Goal: Information Seeking & Learning: Learn about a topic

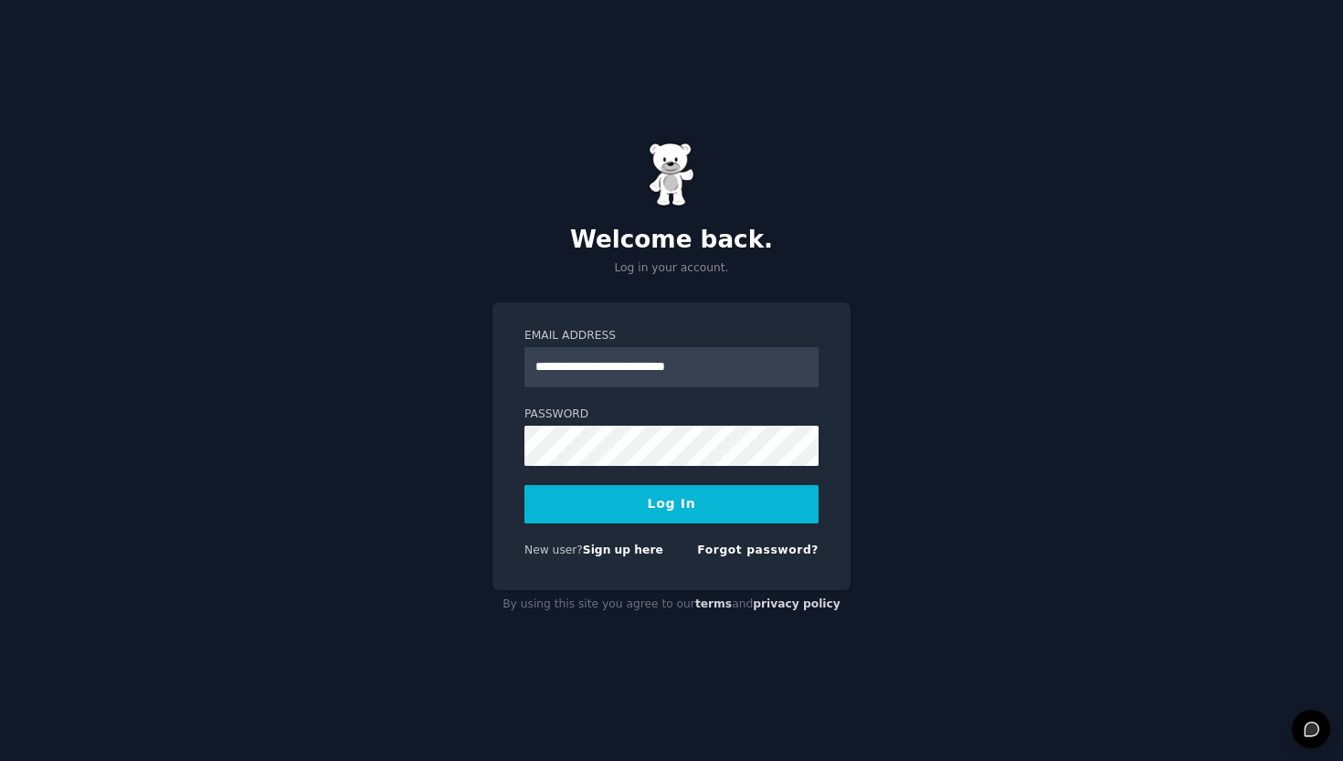
type input "**********"
click at [924, 421] on div "**********" at bounding box center [671, 380] width 1343 height 761
click at [776, 496] on button "Log In" at bounding box center [671, 504] width 294 height 38
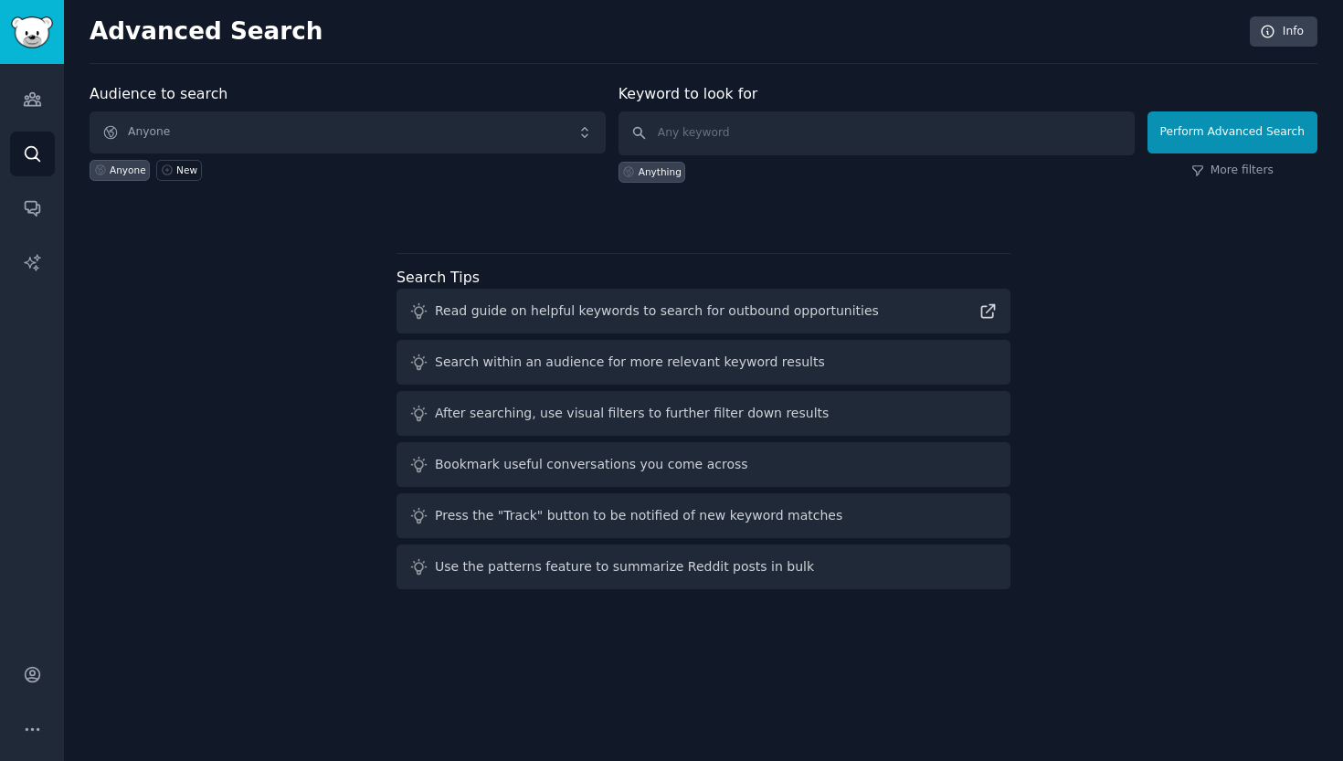
click at [278, 138] on span "Anyone" at bounding box center [348, 132] width 516 height 42
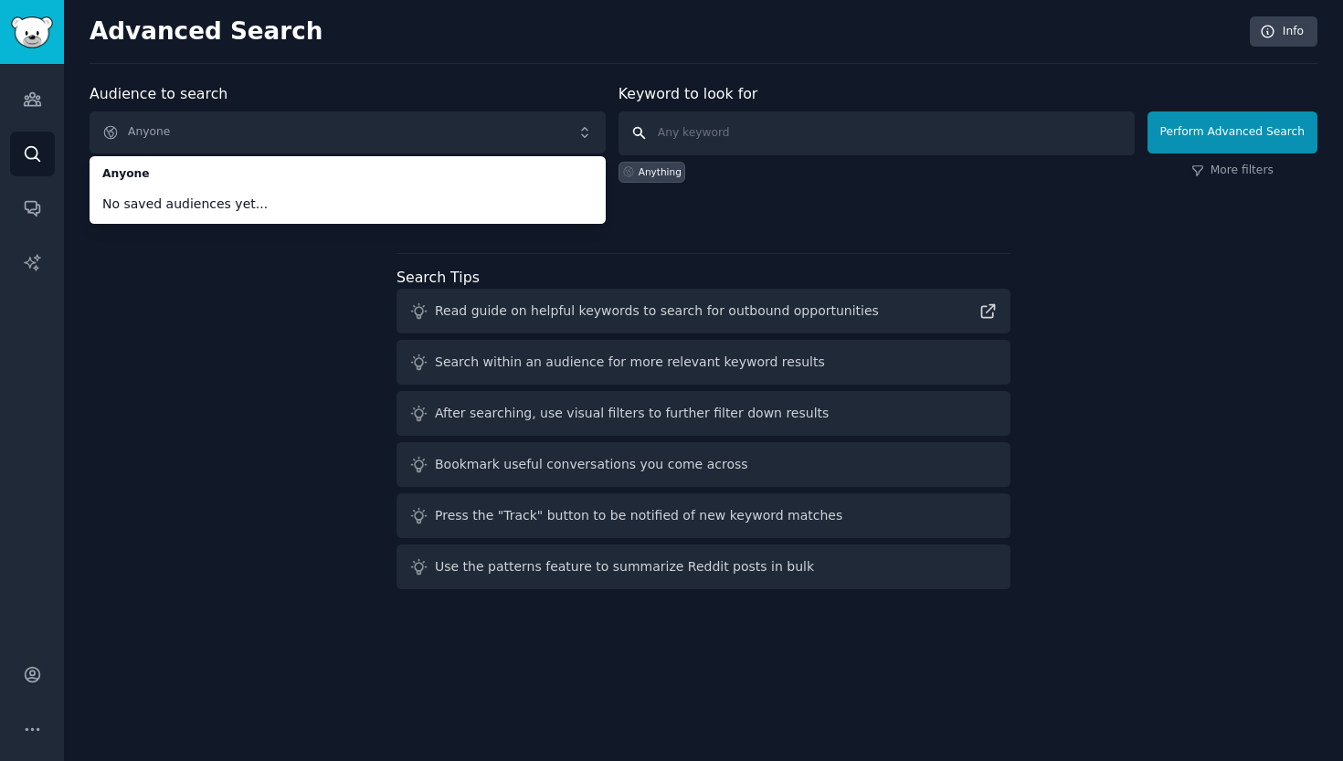
click at [872, 132] on input "text" at bounding box center [876, 133] width 516 height 44
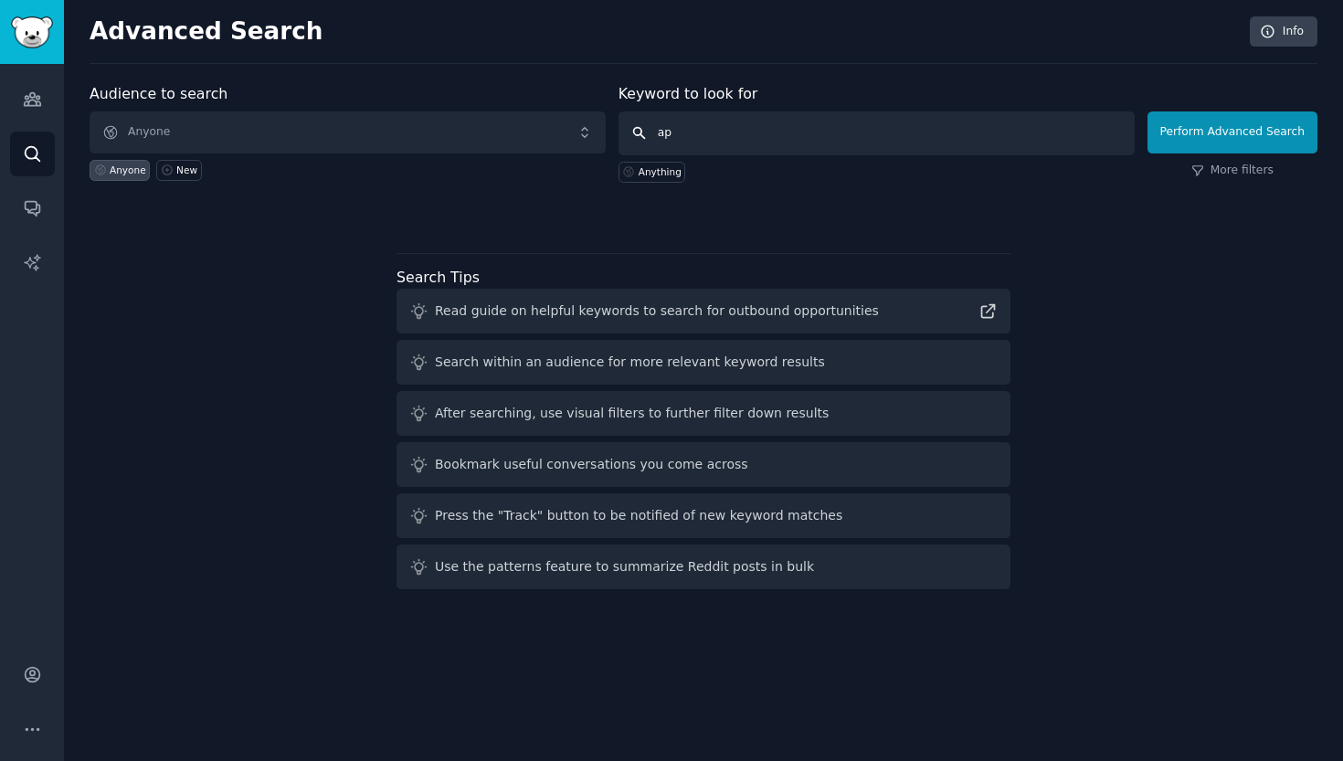
type input "a"
type input "gen-z facing problem"
click at [257, 126] on span "Anyone" at bounding box center [348, 132] width 516 height 42
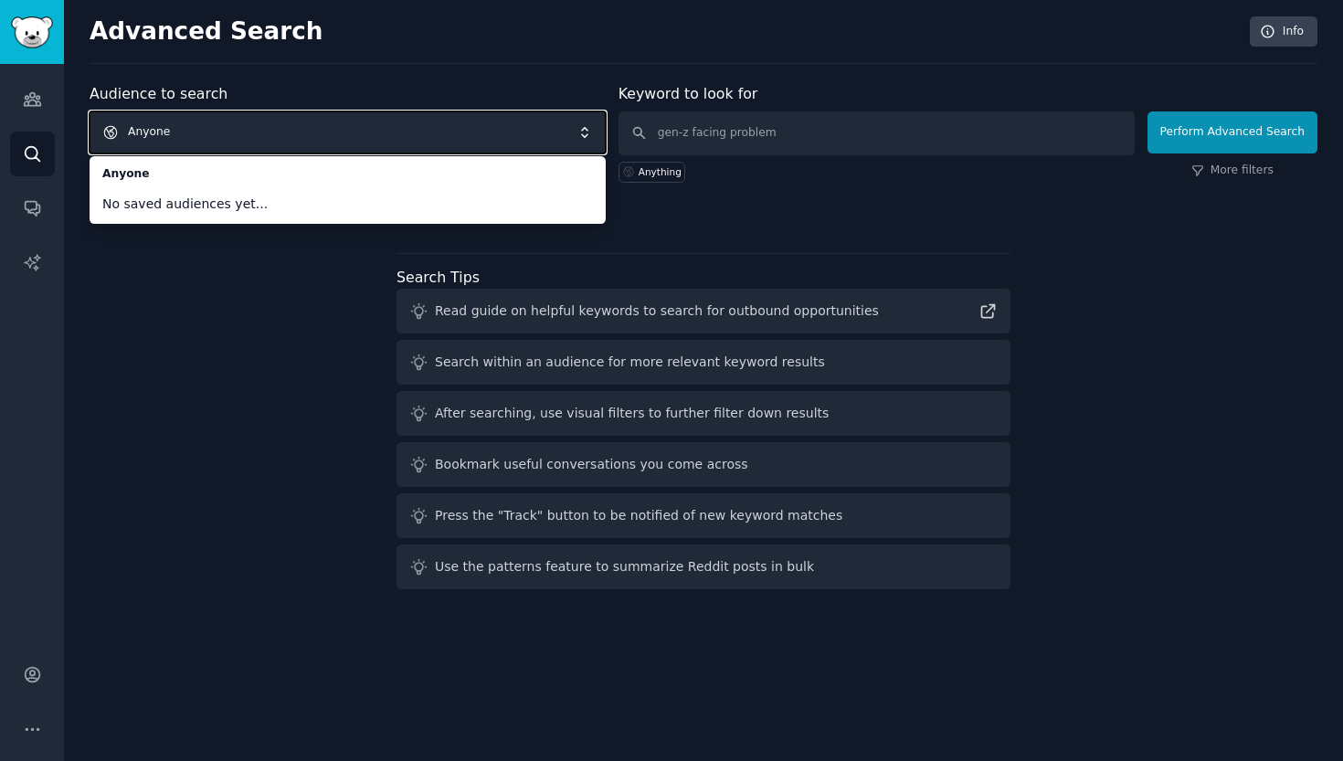
click at [192, 285] on div "Audience to search Anyone Anyone No saved audiences yet... Anyone New Keyword t…" at bounding box center [704, 339] width 1228 height 513
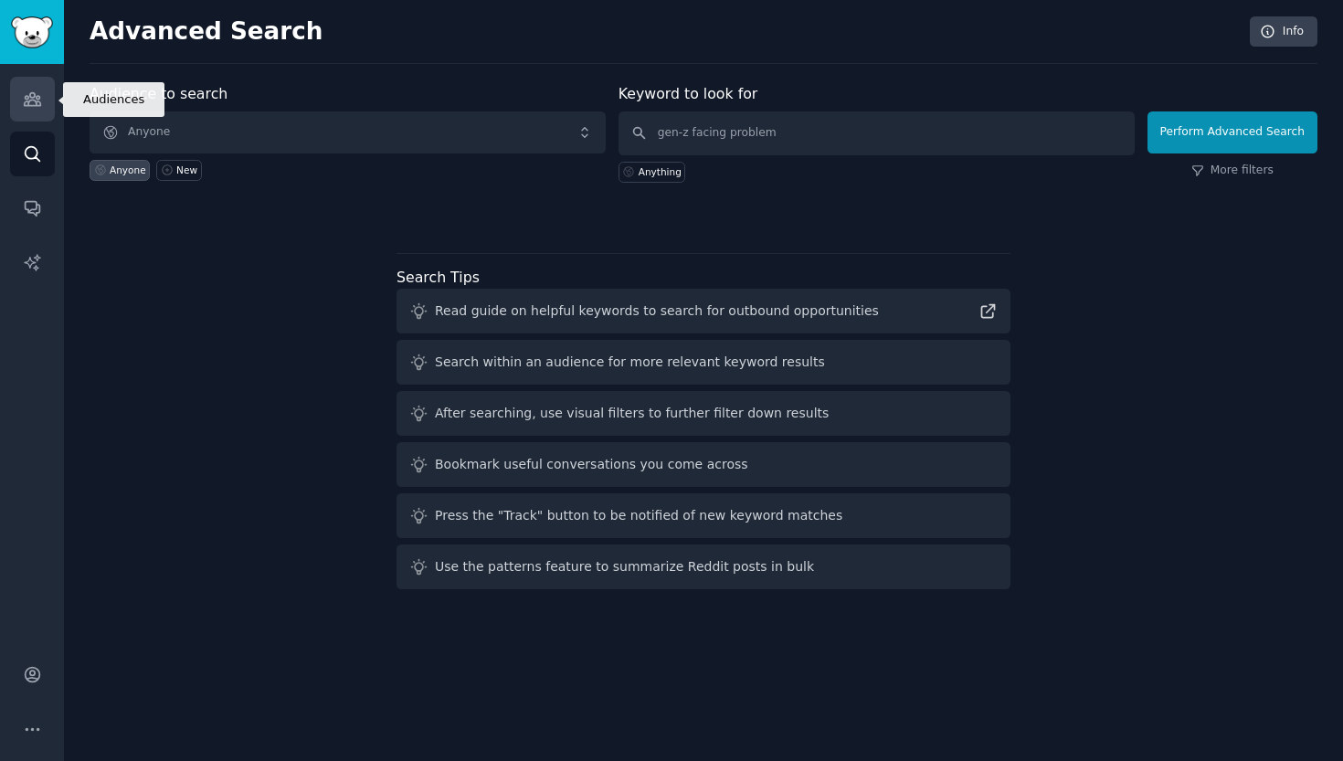
click at [47, 102] on link "Audiences" at bounding box center [32, 99] width 45 height 45
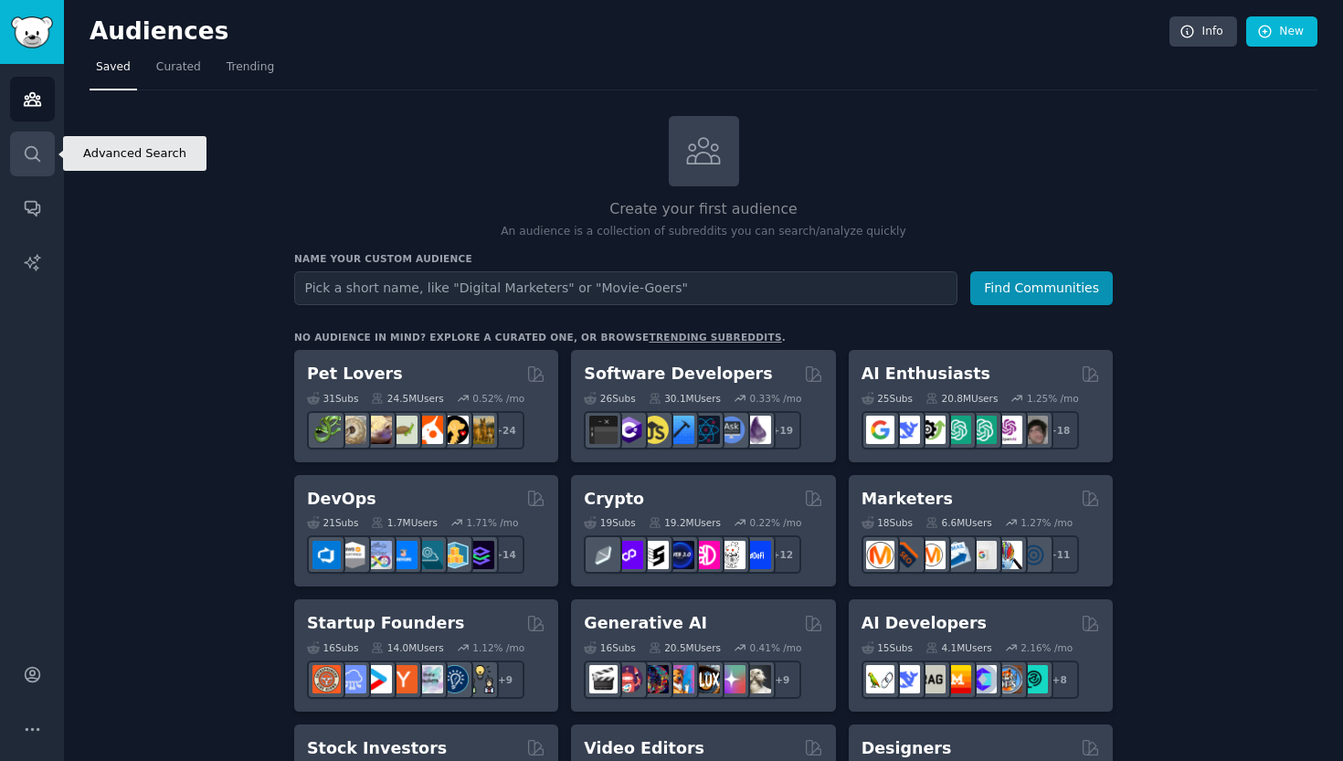
click at [52, 153] on link "Search" at bounding box center [32, 154] width 45 height 45
